Goal: Find contact information

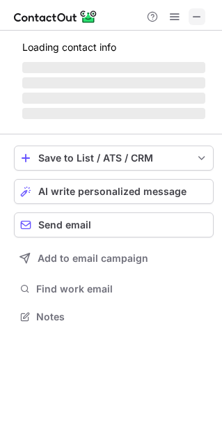
scroll to position [7, 7]
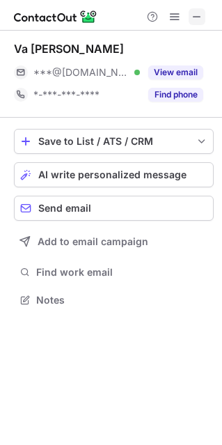
click at [198, 17] on span at bounding box center [196, 16] width 11 height 11
click at [203, 18] on button at bounding box center [197, 16] width 17 height 17
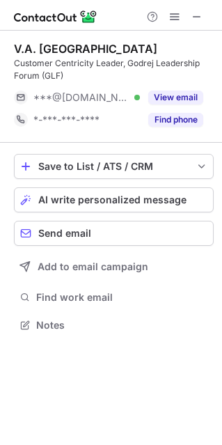
scroll to position [315, 221]
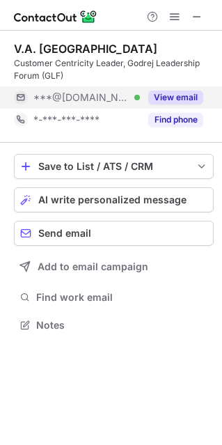
click at [179, 97] on button "View email" at bounding box center [175, 98] width 55 height 14
